Goal: Check status: Check status

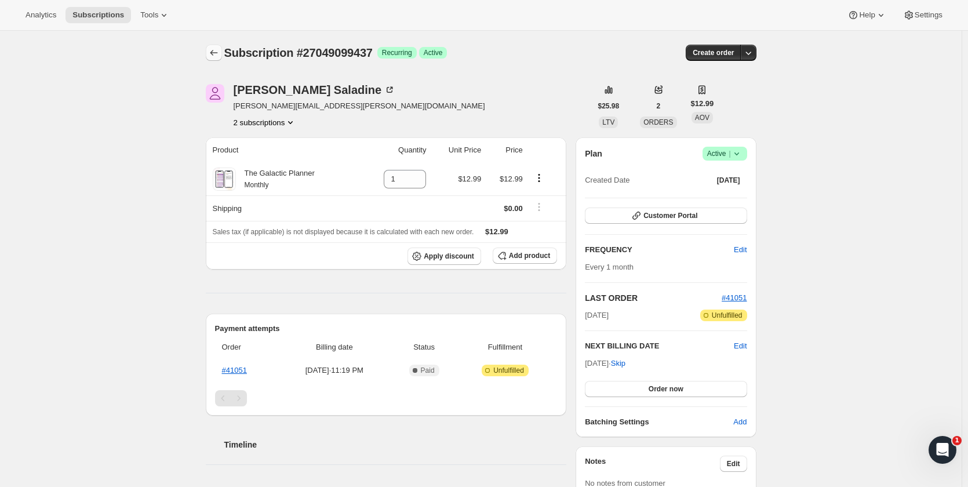
click at [216, 57] on icon "Subscriptions" at bounding box center [214, 53] width 12 height 12
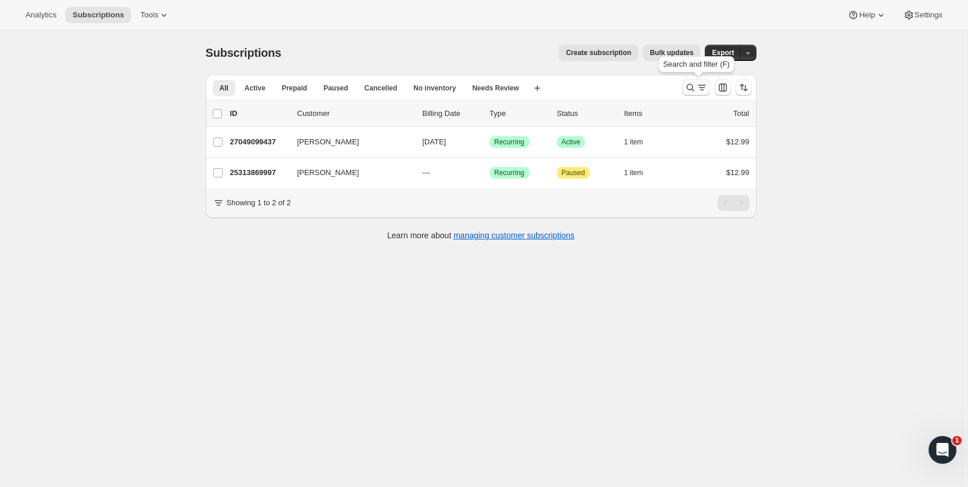
click at [694, 94] on button "Search and filter results" at bounding box center [697, 87] width 28 height 16
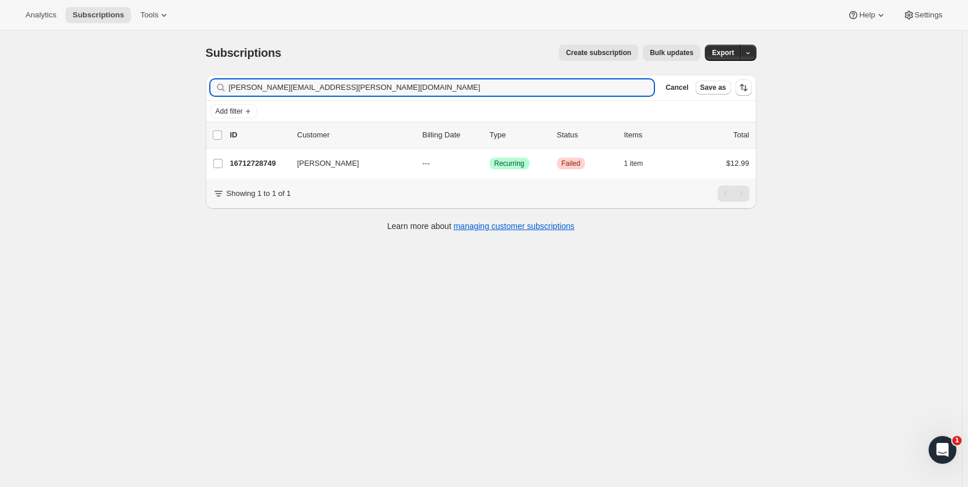
type input "[PERSON_NAME][EMAIL_ADDRESS][PERSON_NAME][DOMAIN_NAME]"
click at [323, 90] on input "[PERSON_NAME][EMAIL_ADDRESS][PERSON_NAME][DOMAIN_NAME]" at bounding box center [431, 87] width 405 height 16
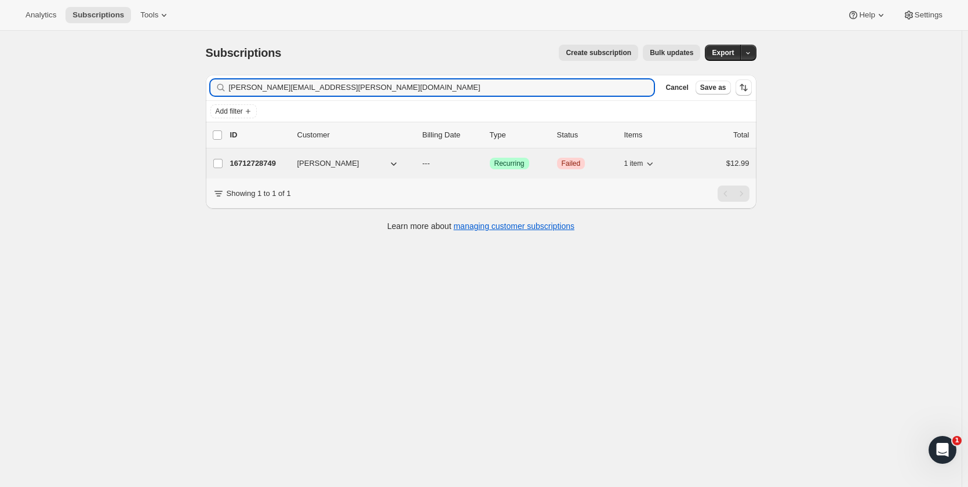
click at [259, 164] on p "16712728749" at bounding box center [259, 164] width 58 height 12
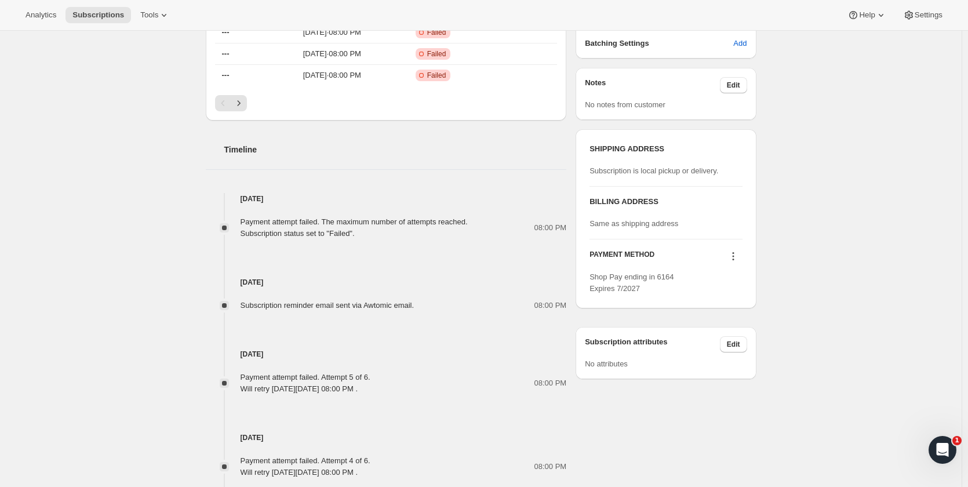
scroll to position [348, 0]
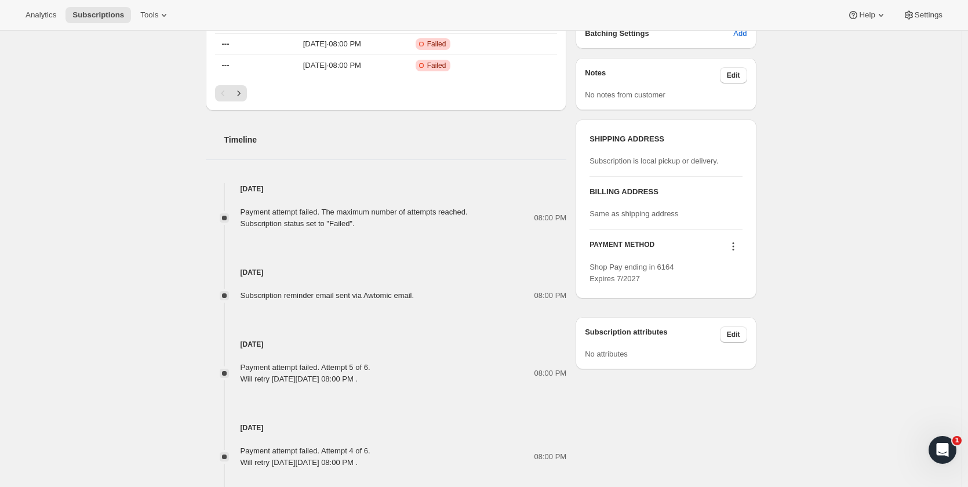
click at [738, 249] on icon at bounding box center [734, 247] width 12 height 12
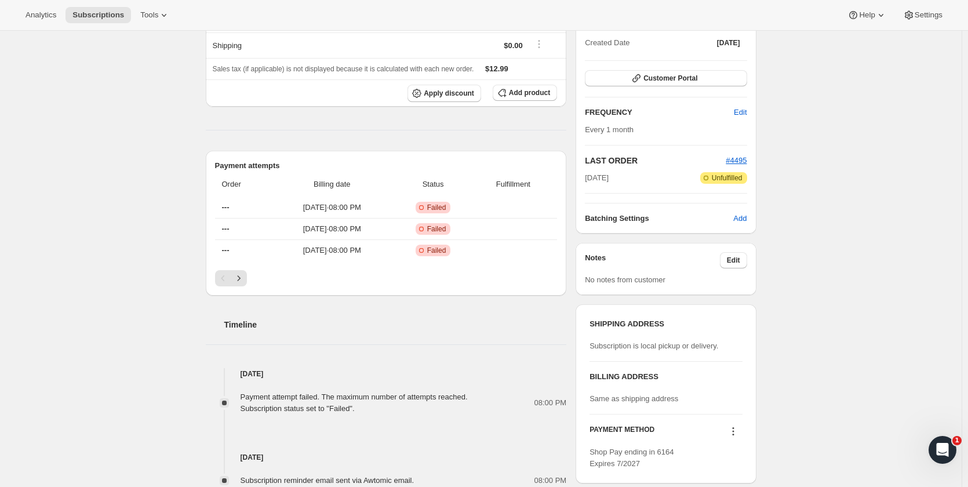
scroll to position [290, 0]
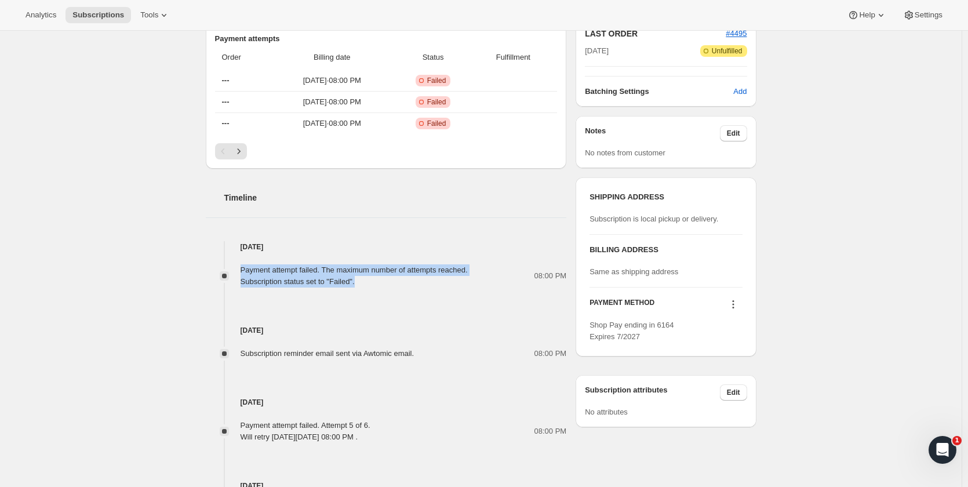
drag, startPoint x: 245, startPoint y: 271, endPoint x: 376, endPoint y: 280, distance: 131.3
click at [376, 280] on div "Payment attempt failed. The maximum number of attempts reached. Subscription st…" at bounding box center [354, 275] width 227 height 23
click at [277, 285] on div "Payment attempt failed. The maximum number of attempts reached. Subscription st…" at bounding box center [354, 275] width 227 height 23
drag, startPoint x: 244, startPoint y: 274, endPoint x: 391, endPoint y: 287, distance: 148.5
click at [391, 287] on div "Payment attempt failed. The maximum number of attempts reached. Subscription st…" at bounding box center [354, 275] width 227 height 23
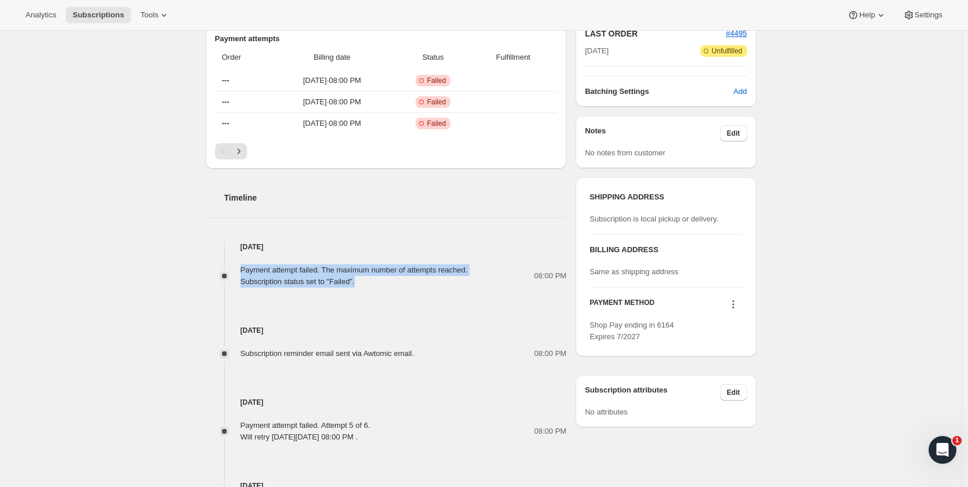
copy div "Payment attempt failed. The maximum number of attempts reached. Subscription st…"
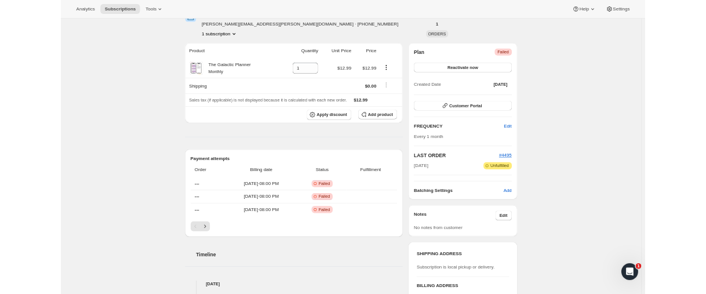
scroll to position [0, 0]
